Goal: Information Seeking & Learning: Learn about a topic

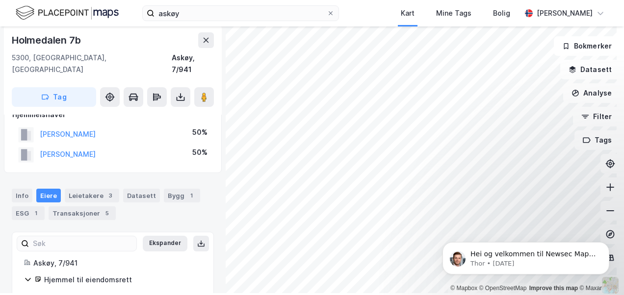
click at [317, 295] on html "askøy Kart Mine Tags Bolig Roger Stenseide © Mapbox © OpenStreetMap Improve thi…" at bounding box center [312, 147] width 624 height 295
click at [523, 295] on html "askøy Kart Mine Tags Bolig Roger Stenseide © Mapbox © OpenStreetMap Improve thi…" at bounding box center [312, 147] width 624 height 295
click at [424, 295] on html "askøy Kart Mine Tags Bolig Roger Stenseide © Mapbox © OpenStreetMap Improve thi…" at bounding box center [312, 147] width 624 height 295
click at [379, 295] on html "askøy Kart Mine Tags Bolig Roger Stenseide © Mapbox © OpenStreetMap Improve thi…" at bounding box center [312, 147] width 624 height 295
click at [349, 295] on html "askøy Kart Mine Tags Bolig Roger Stenseide © Mapbox © OpenStreetMap Improve thi…" at bounding box center [312, 147] width 624 height 295
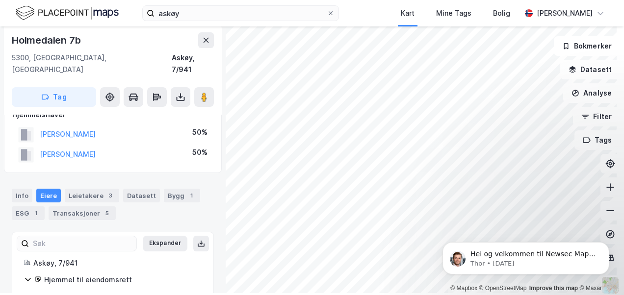
click at [259, 295] on html "askøy Kart Mine Tags Bolig Roger Stenseide © Mapbox © OpenStreetMap Improve thi…" at bounding box center [312, 147] width 624 height 295
click at [443, 295] on html "askøy Kart Mine Tags Bolig Roger Stenseide © Mapbox © OpenStreetMap Improve thi…" at bounding box center [312, 147] width 624 height 295
drag, startPoint x: 430, startPoint y: 233, endPoint x: 328, endPoint y: 89, distance: 176.2
click at [428, 222] on html "Hei og velkommen til Newsec Maps, Roger 🥳 Om det er du lurer på så kan du enkel…" at bounding box center [526, 256] width 196 height 69
click at [220, 79] on div "© Mapbox © OpenStreetMap Improve this map © Maxar Holmedalen 7b 5300, Kleppestø…" at bounding box center [312, 159] width 624 height 269
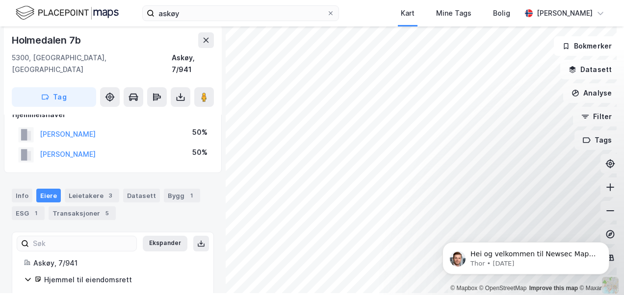
click at [366, 9] on div "askøy Kart Mine Tags Bolig Roger Stenseide © Mapbox © OpenStreetMap Improve thi…" at bounding box center [312, 147] width 624 height 295
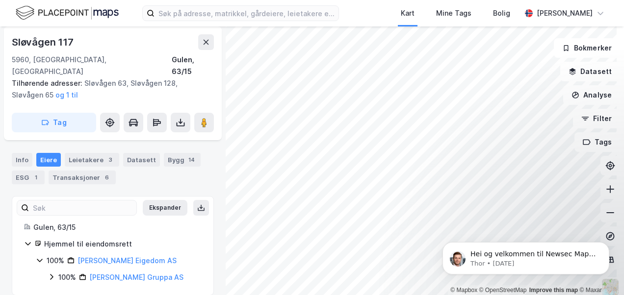
scroll to position [60, 0]
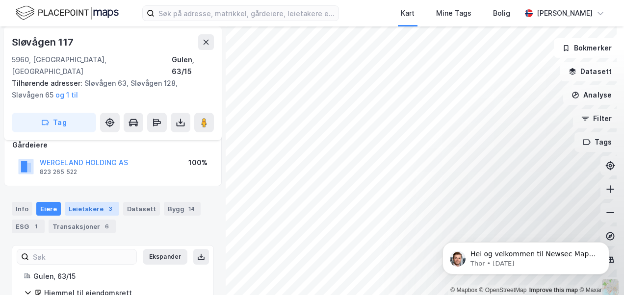
click at [80, 202] on div "Leietakere 3" at bounding box center [92, 209] width 54 height 14
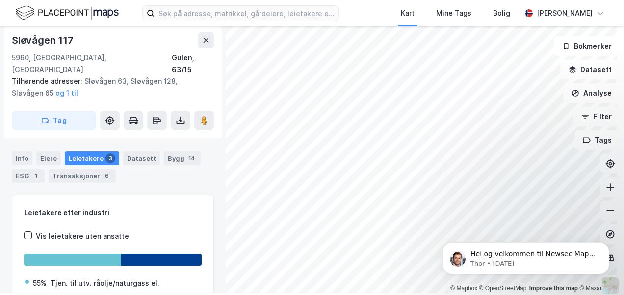
scroll to position [60, 0]
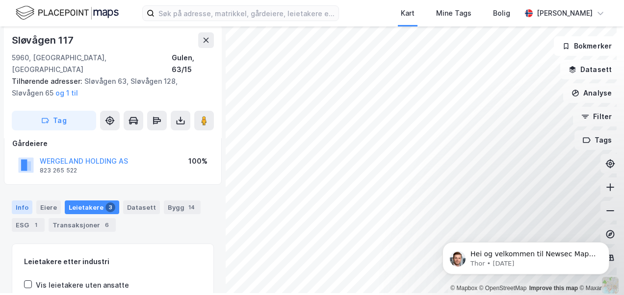
click at [23, 201] on div "Info" at bounding box center [22, 208] width 21 height 14
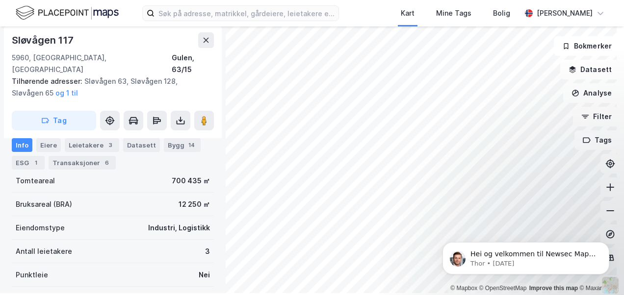
scroll to position [109, 0]
